Goal: Information Seeking & Learning: Learn about a topic

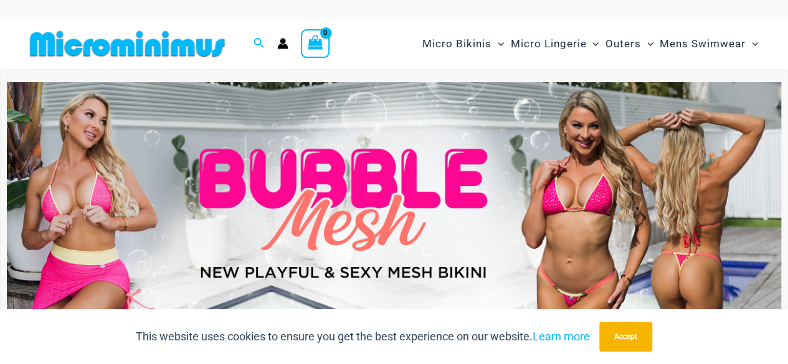
click at [342, 230] on img at bounding box center [394, 213] width 774 height 263
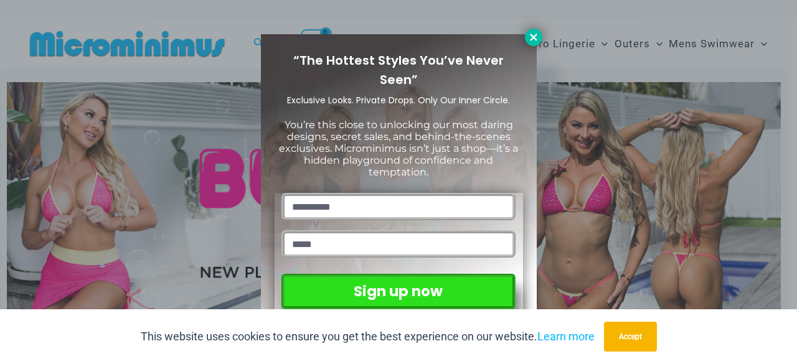
click at [534, 37] on icon at bounding box center [533, 37] width 11 height 11
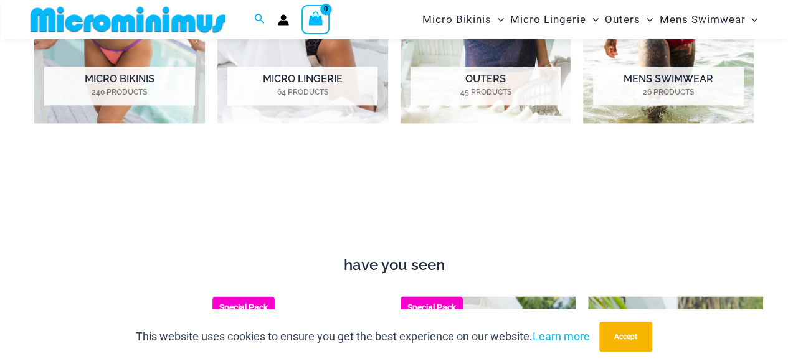
scroll to position [570, 0]
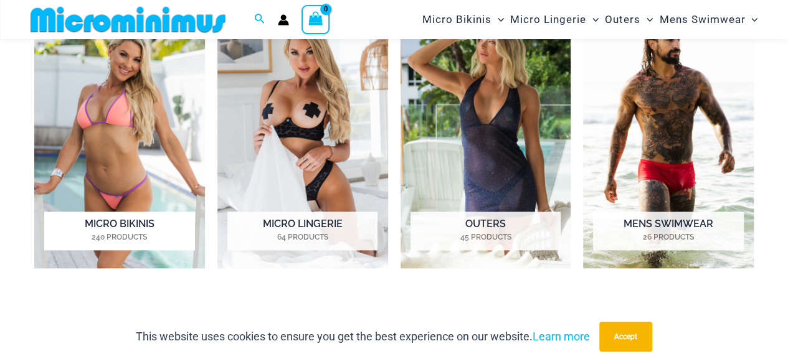
click at [140, 165] on img "Visit product category Micro Bikinis" at bounding box center [119, 136] width 171 height 265
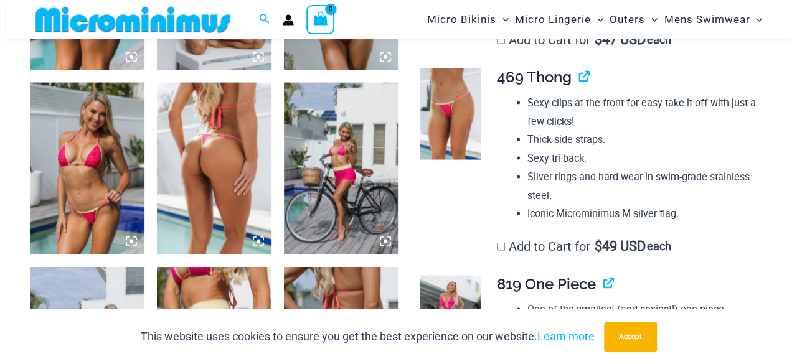
scroll to position [1163, 0]
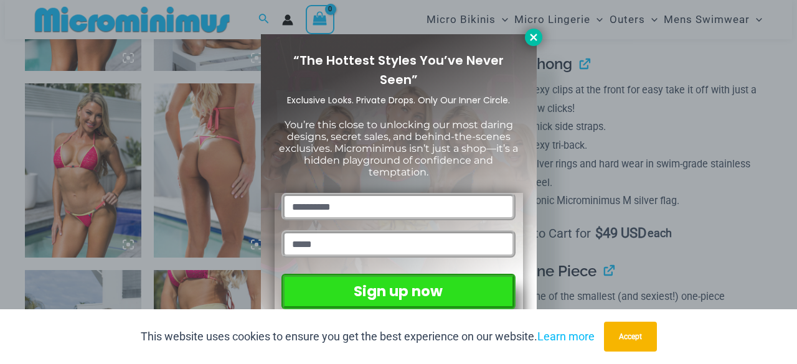
click at [535, 39] on icon at bounding box center [533, 37] width 7 height 7
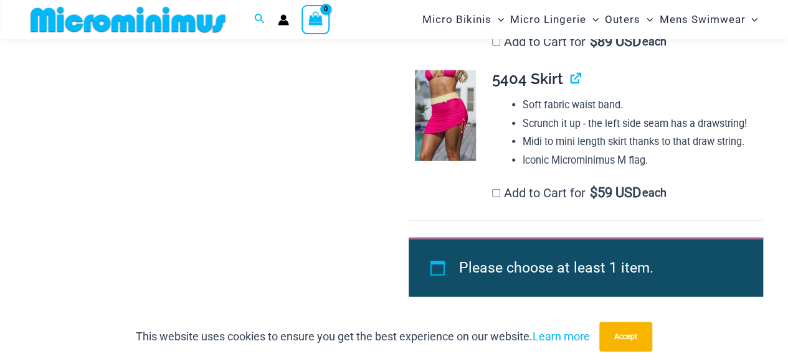
scroll to position [1732, 0]
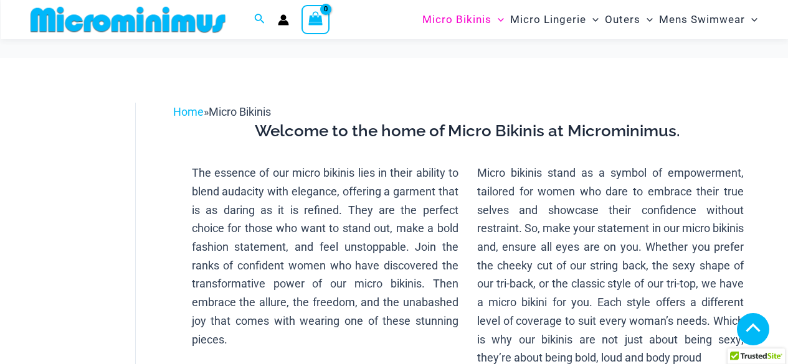
scroll to position [425, 0]
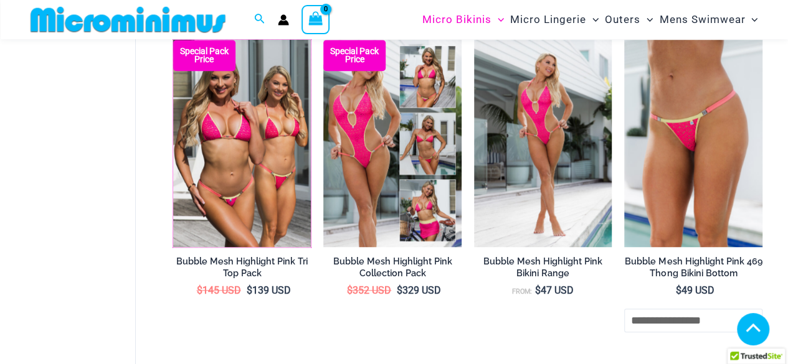
click at [173, 40] on img at bounding box center [173, 40] width 0 height 0
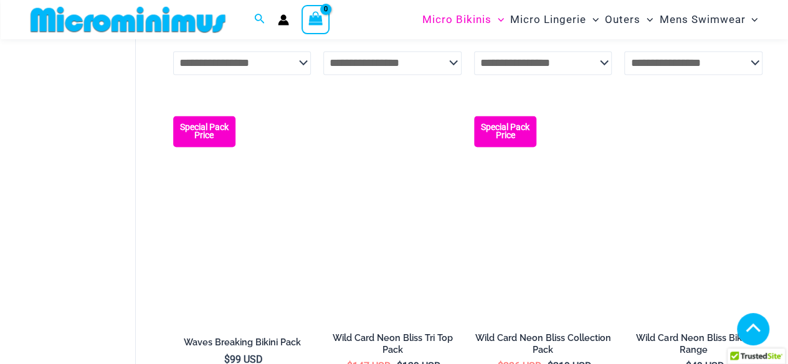
scroll to position [1005, 0]
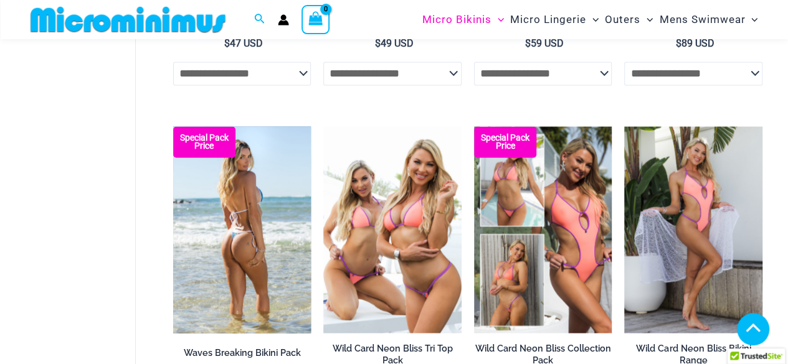
click at [259, 231] on img at bounding box center [242, 229] width 138 height 207
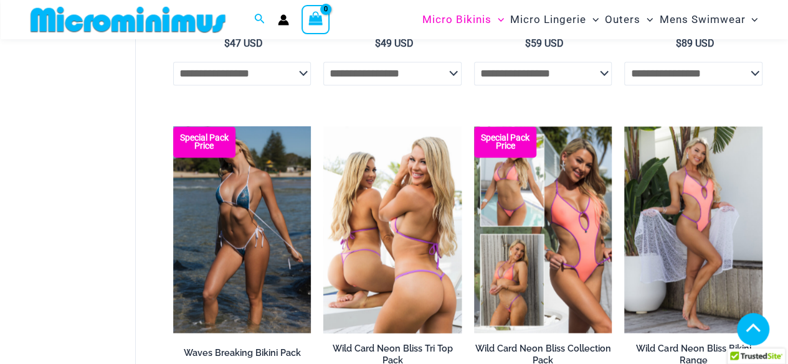
click at [383, 208] on img at bounding box center [392, 229] width 138 height 207
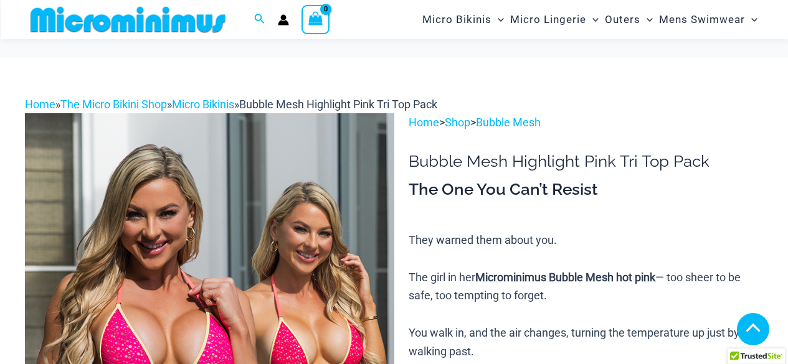
scroll to position [1154, 0]
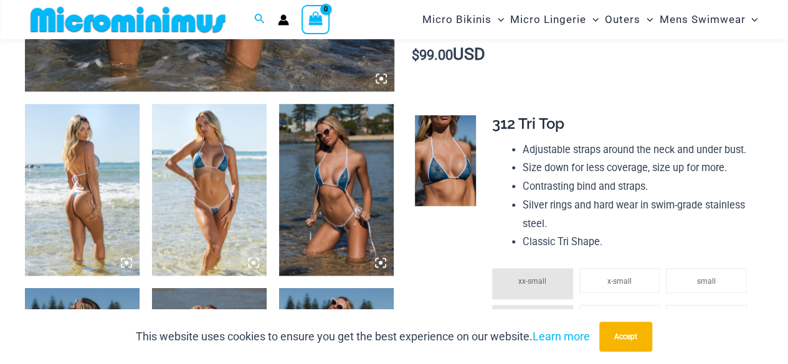
scroll to position [570, 0]
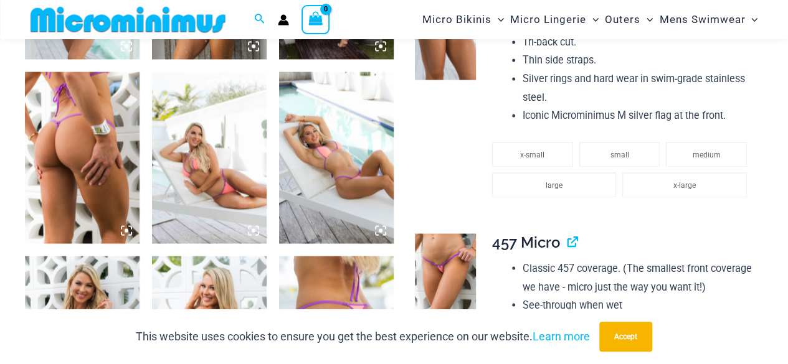
scroll to position [860, 0]
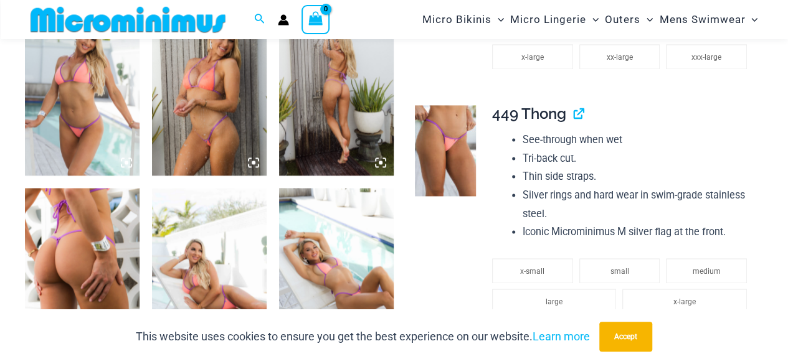
click at [208, 113] on img at bounding box center [209, 89] width 115 height 172
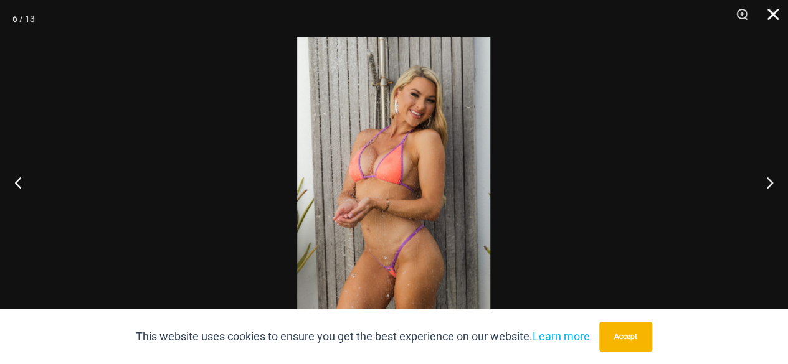
click at [771, 12] on button "Close" at bounding box center [768, 18] width 31 height 37
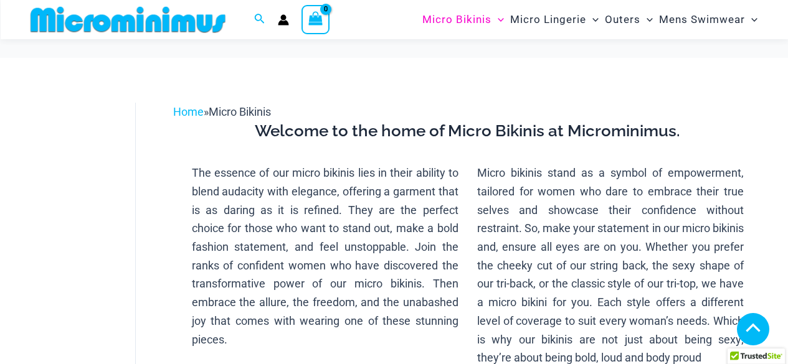
scroll to position [1361, 0]
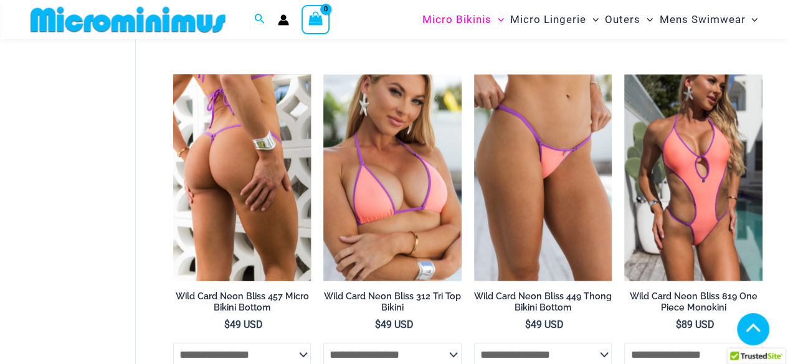
click at [217, 187] on img at bounding box center [242, 178] width 138 height 207
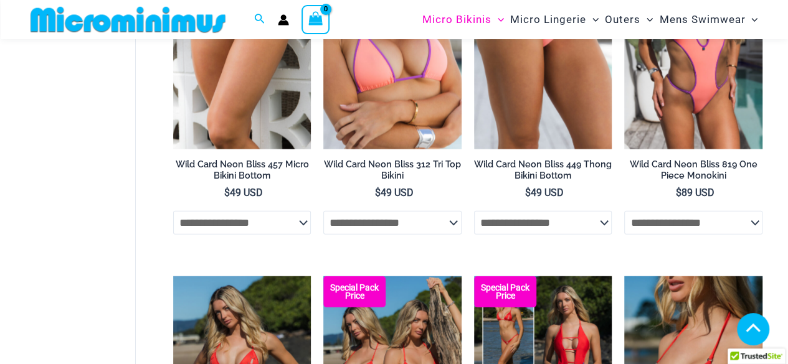
scroll to position [1651, 0]
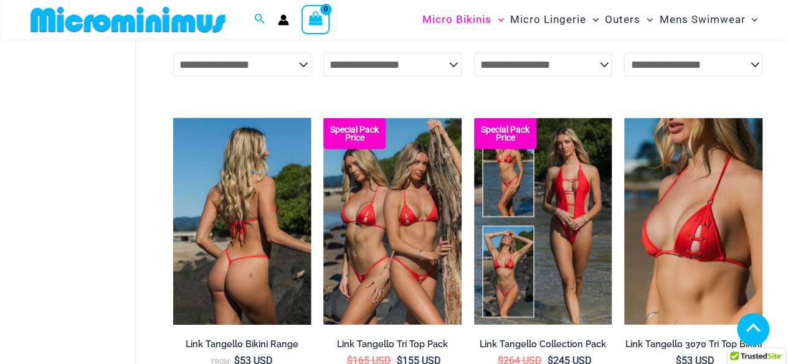
click at [244, 237] on img at bounding box center [242, 221] width 138 height 207
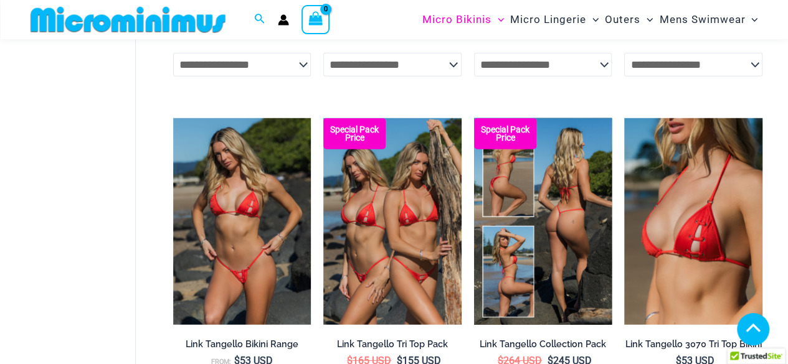
click at [552, 226] on img at bounding box center [543, 221] width 138 height 207
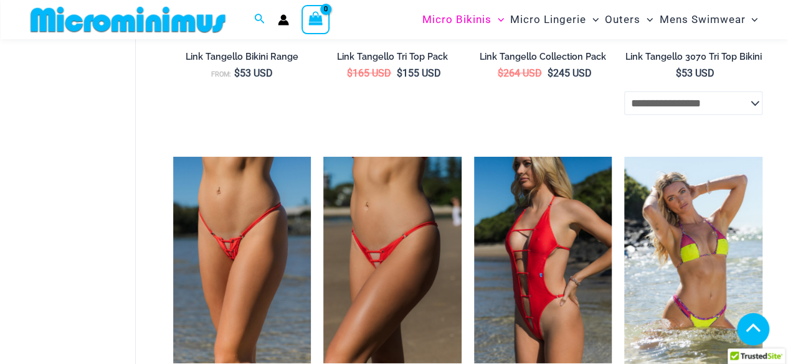
scroll to position [1942, 0]
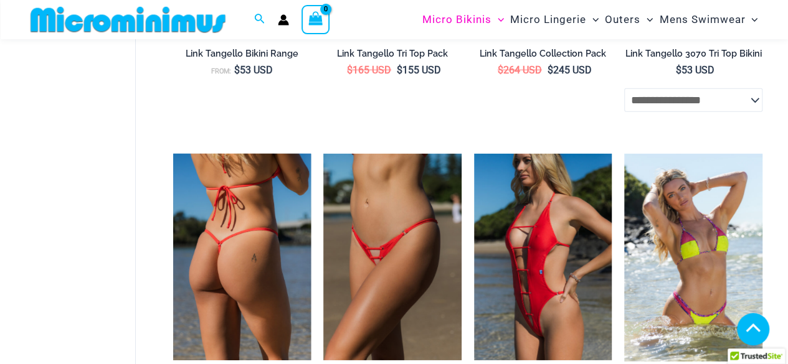
click at [242, 225] on img at bounding box center [242, 257] width 138 height 207
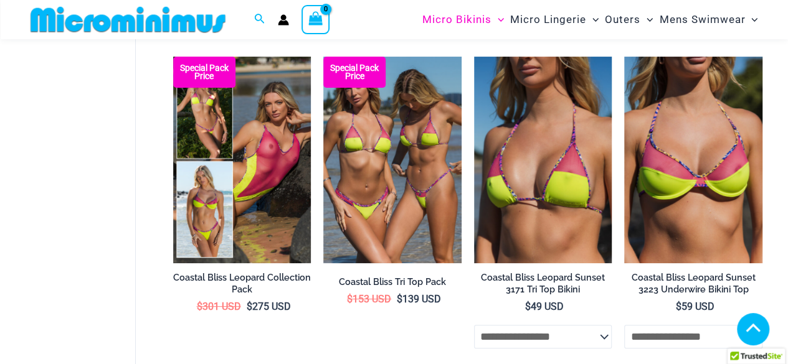
scroll to position [2378, 0]
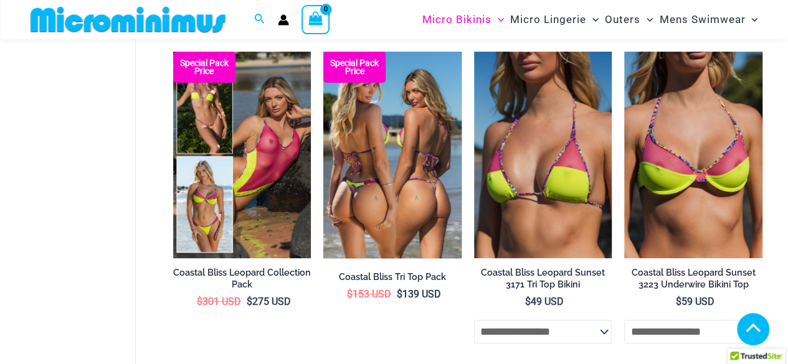
click at [381, 190] on img at bounding box center [392, 155] width 138 height 207
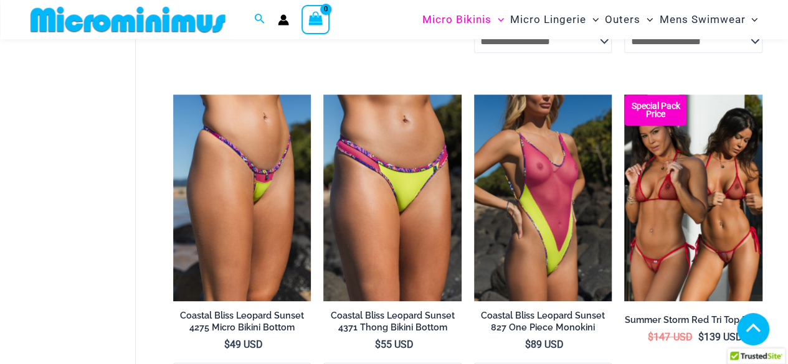
scroll to position [2813, 0]
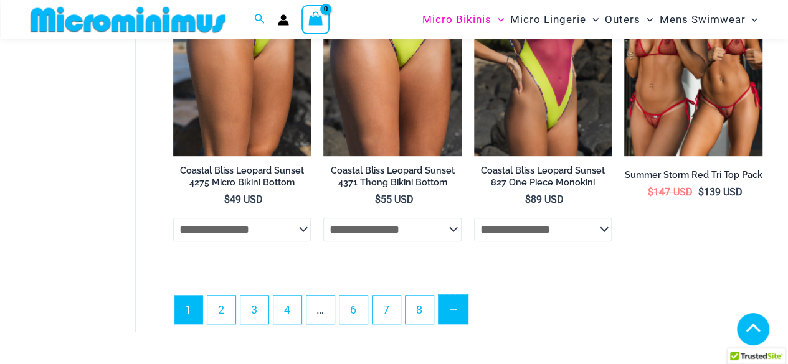
click at [454, 324] on link "→" at bounding box center [452, 308] width 29 height 29
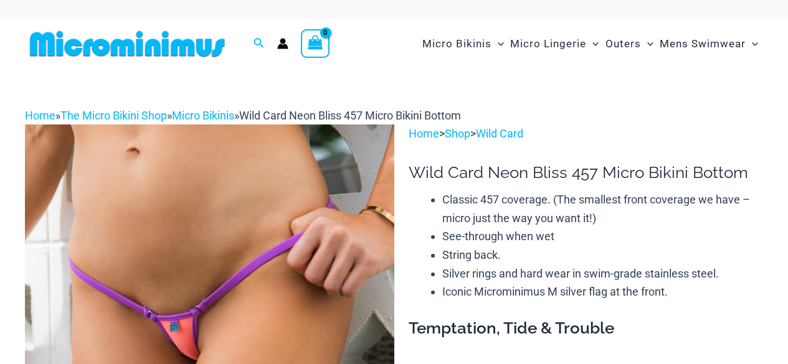
scroll to position [153, 0]
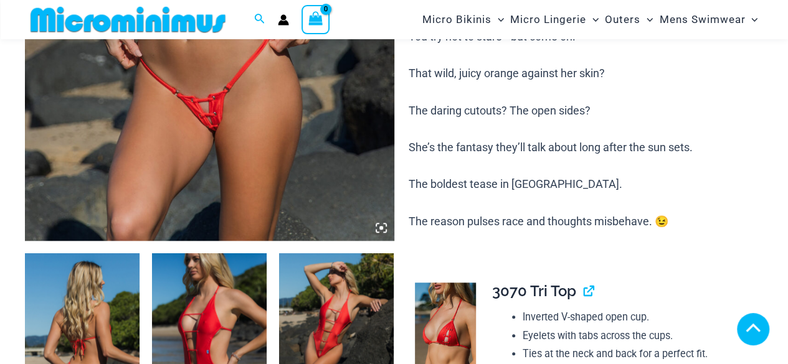
scroll to position [862, 0]
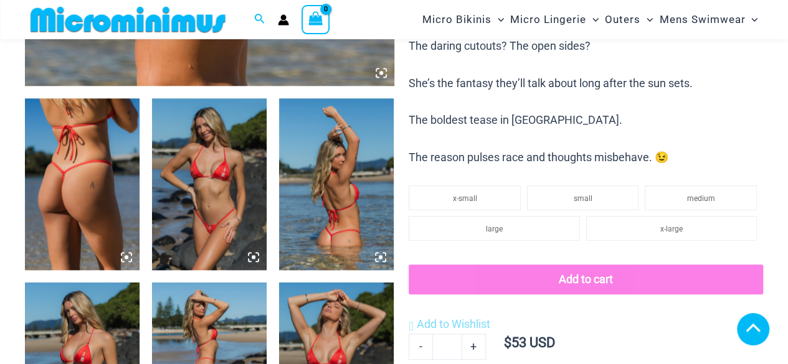
scroll to position [872, 0]
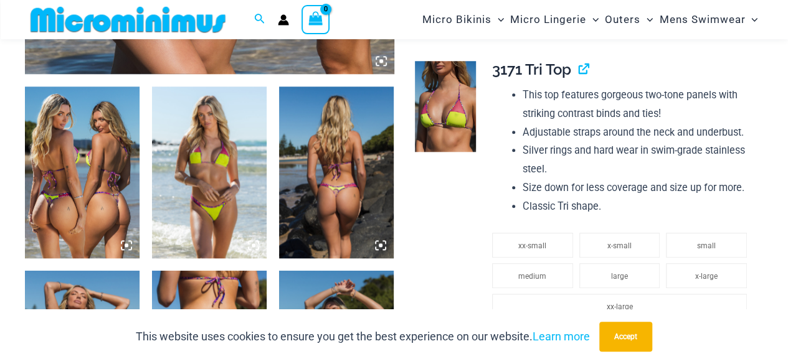
scroll to position [570, 0]
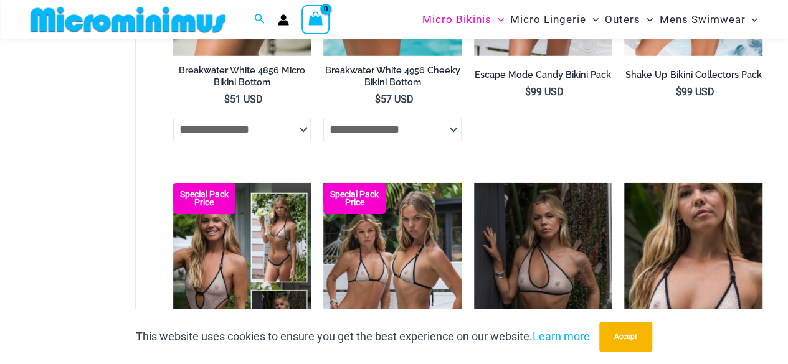
scroll to position [1743, 0]
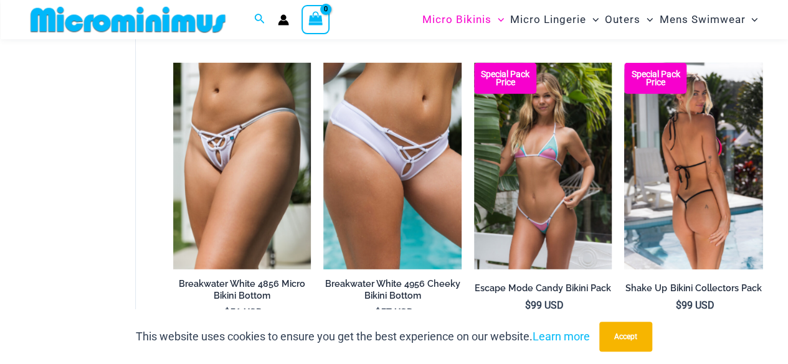
click at [731, 185] on img at bounding box center [693, 166] width 138 height 207
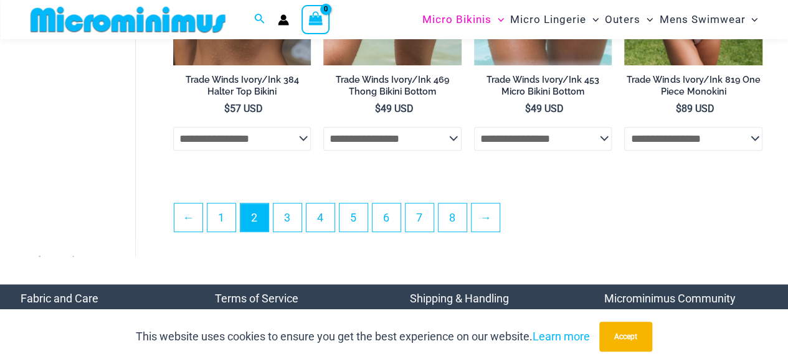
scroll to position [2760, 0]
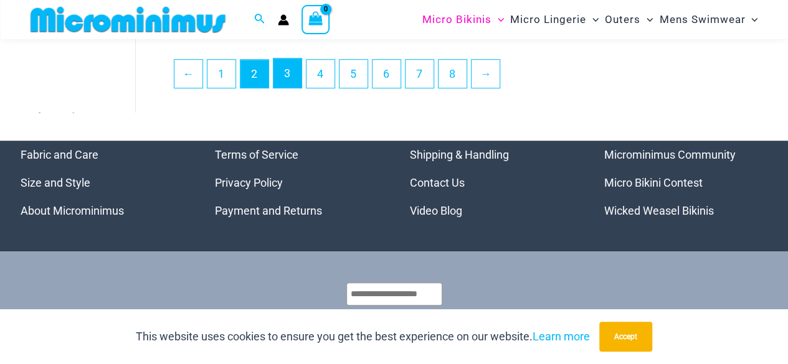
click at [289, 78] on link "3" at bounding box center [287, 73] width 28 height 29
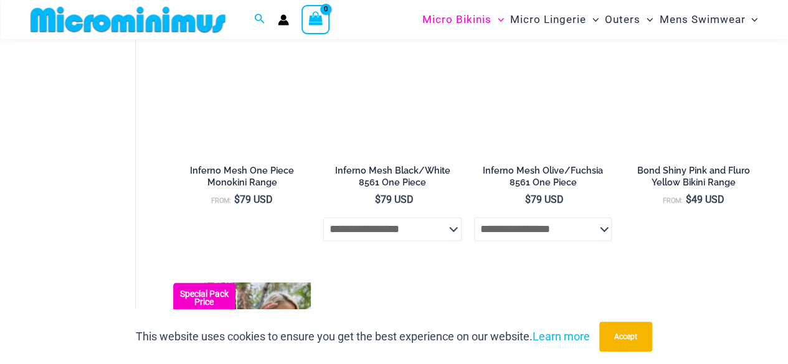
scroll to position [279, 0]
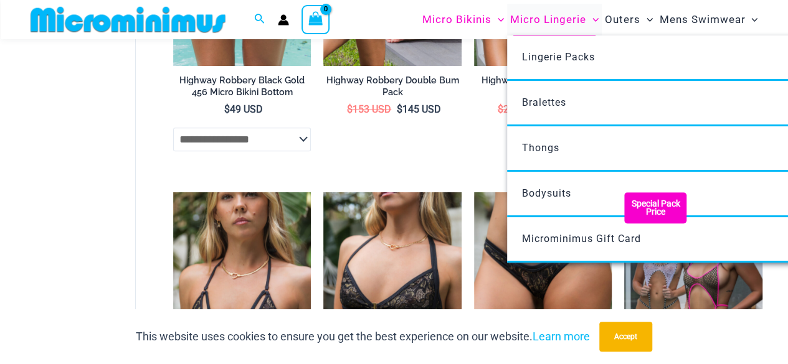
click at [548, 20] on span "Micro Lingerie" at bounding box center [548, 20] width 76 height 32
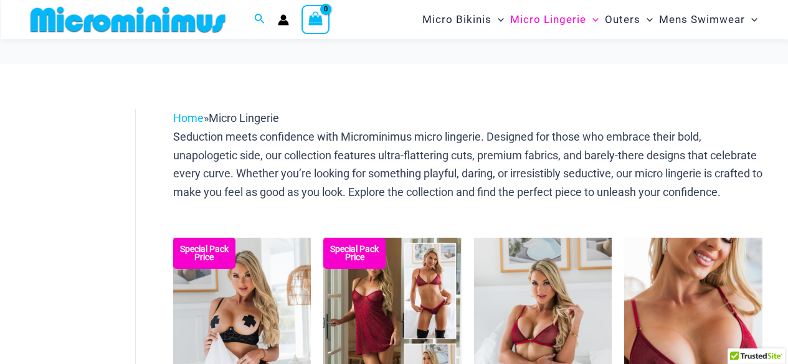
scroll to position [145, 0]
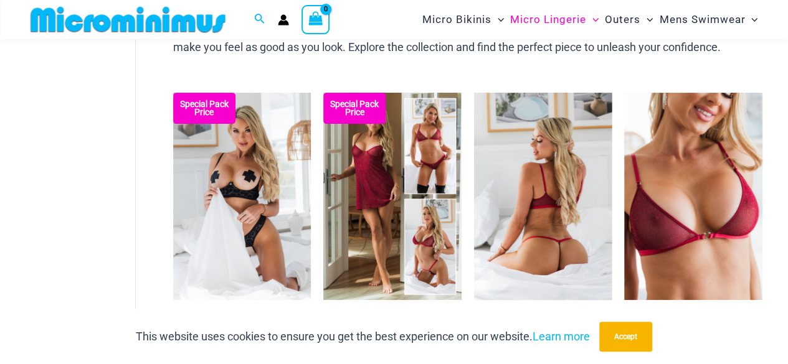
click at [506, 178] on img at bounding box center [543, 196] width 138 height 207
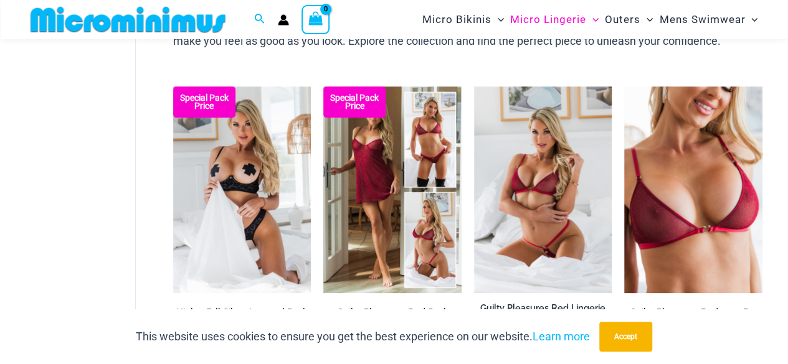
scroll to position [430, 0]
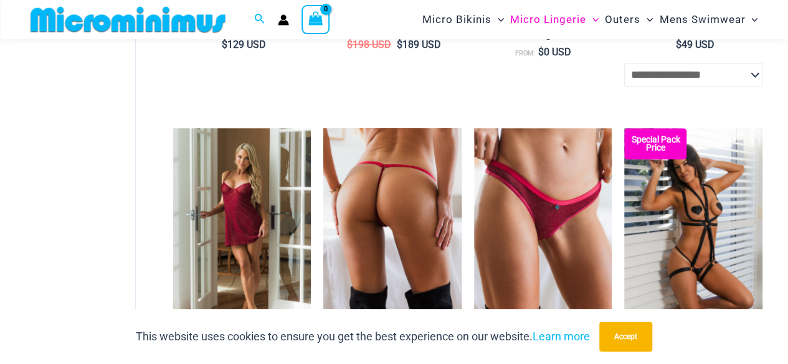
click at [383, 200] on img at bounding box center [392, 231] width 138 height 207
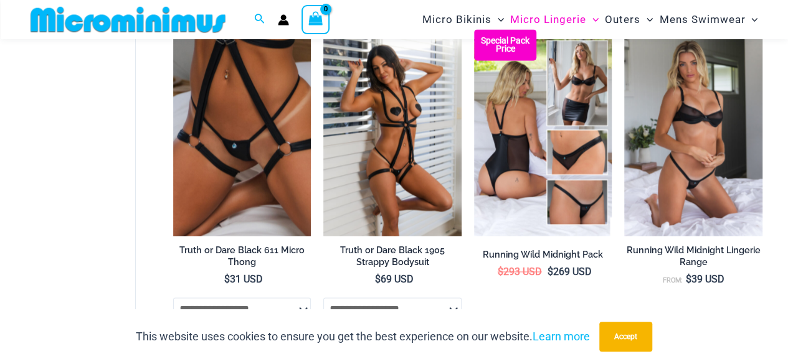
scroll to position [865, 0]
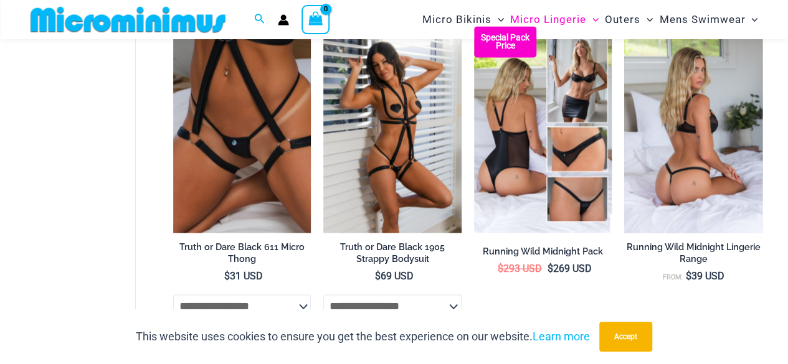
click at [681, 127] on img at bounding box center [693, 129] width 138 height 207
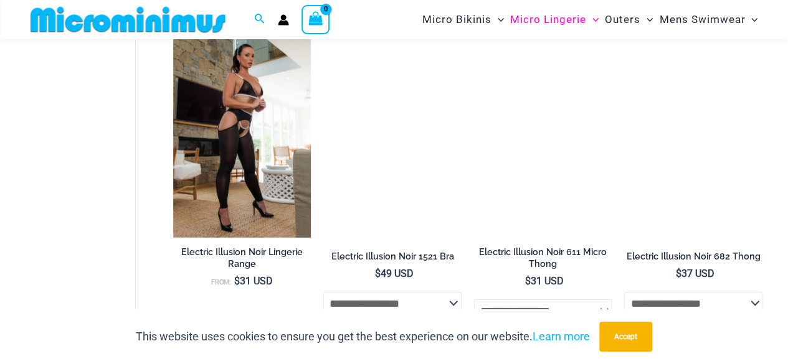
scroll to position [1882, 0]
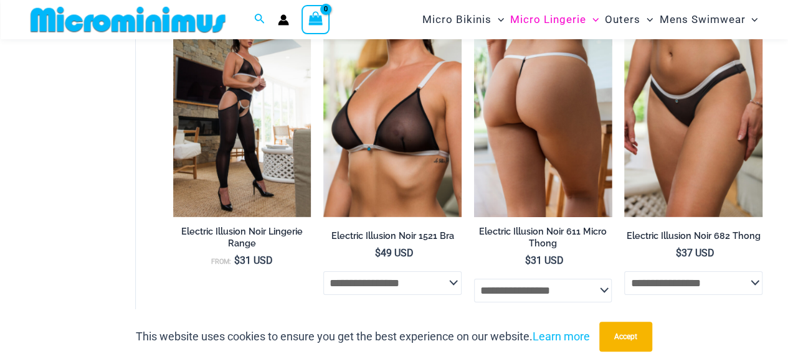
click at [519, 143] on img at bounding box center [543, 113] width 138 height 207
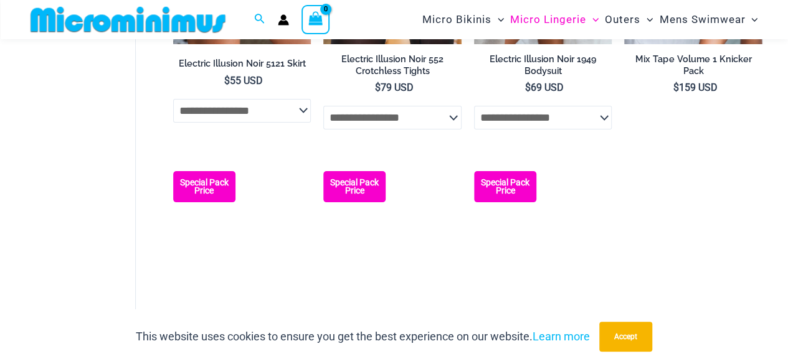
scroll to position [2463, 0]
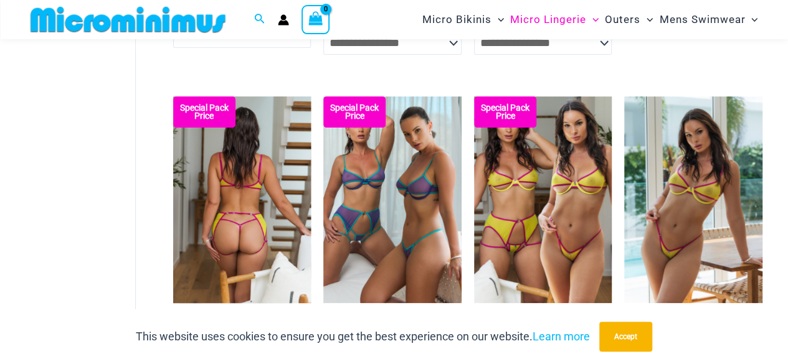
click at [244, 181] on img at bounding box center [242, 199] width 138 height 207
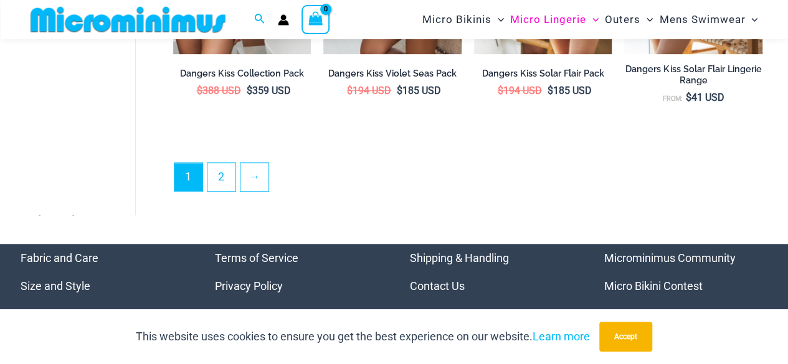
scroll to position [2754, 0]
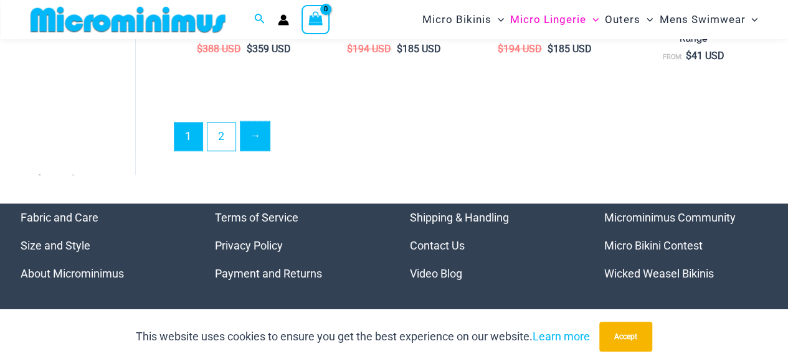
drag, startPoint x: 242, startPoint y: 139, endPoint x: 255, endPoint y: 143, distance: 13.6
click at [243, 139] on link "→" at bounding box center [254, 135] width 29 height 29
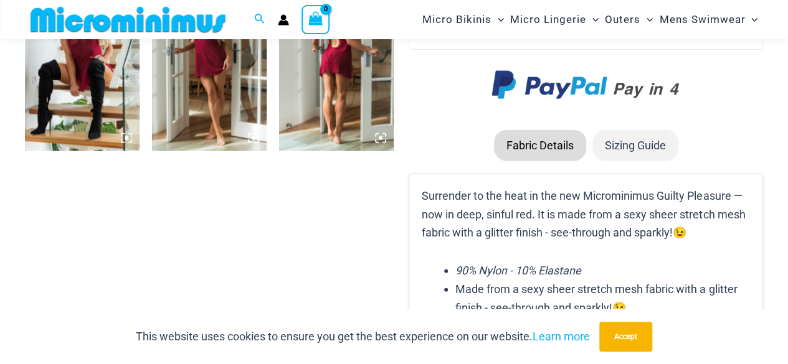
scroll to position [1442, 0]
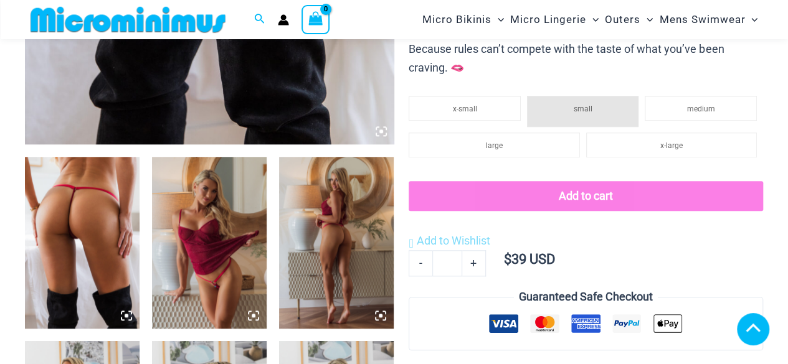
scroll to position [1007, 0]
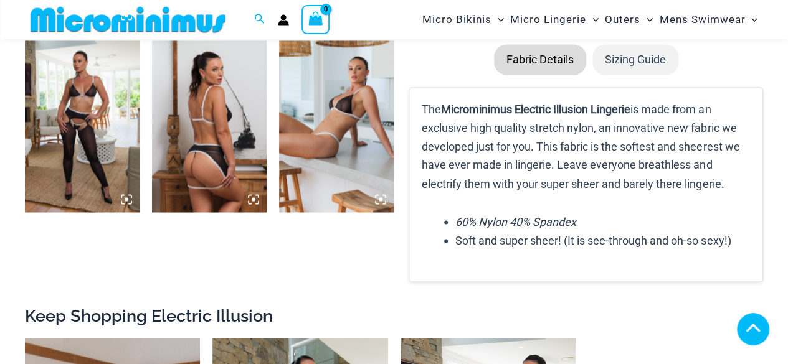
scroll to position [1008, 0]
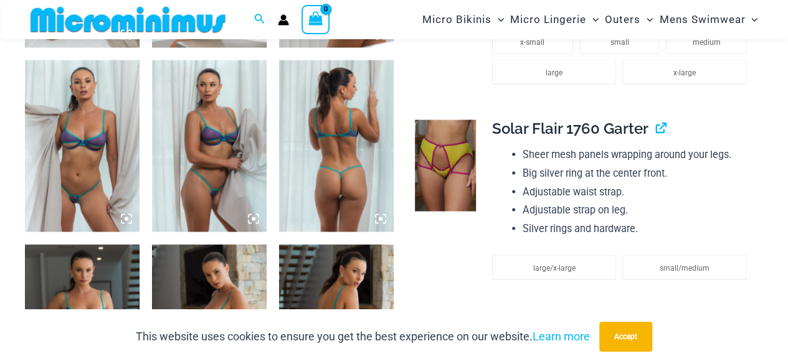
scroll to position [1441, 0]
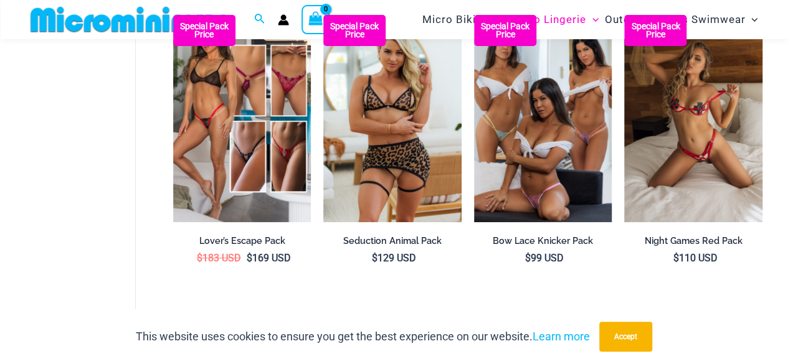
scroll to position [2749, 0]
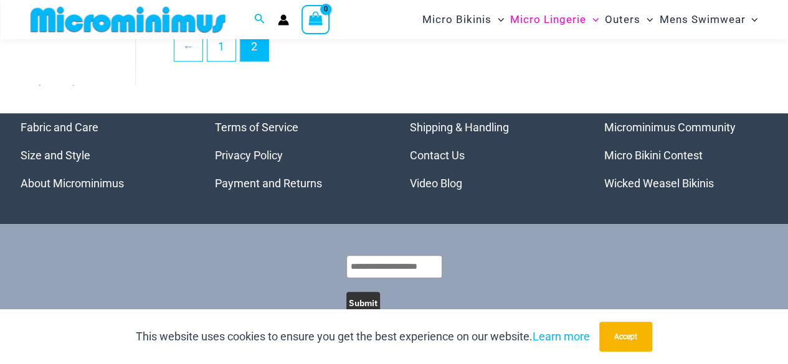
click at [441, 186] on link "Video Blog" at bounding box center [436, 183] width 52 height 13
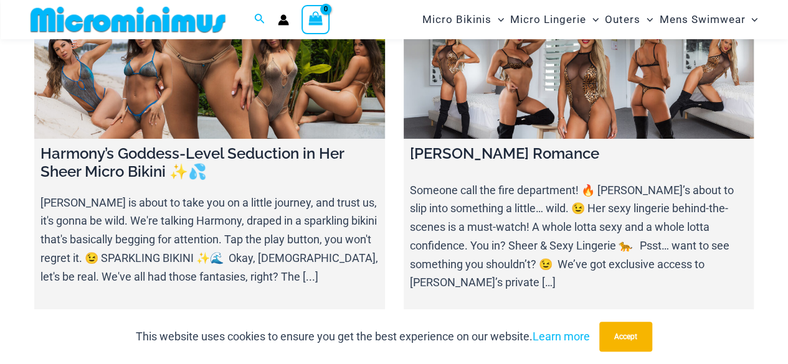
scroll to position [279, 0]
